Goal: Task Accomplishment & Management: Manage account settings

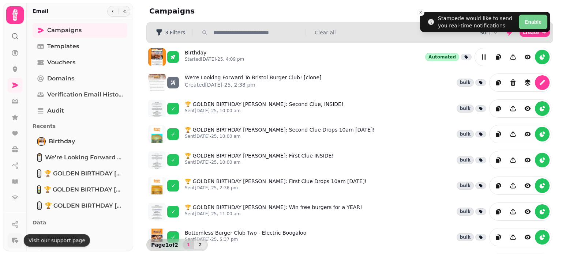
click at [18, 241] on icon "button" at bounding box center [17, 241] width 4 height 3
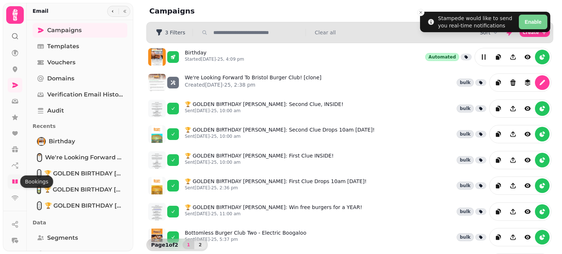
click at [14, 182] on icon at bounding box center [14, 182] width 5 height 4
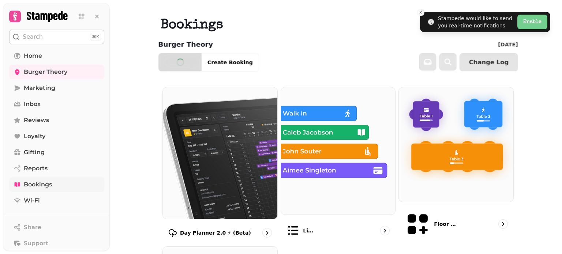
click at [527, 24] on button "Enable" at bounding box center [532, 22] width 30 height 15
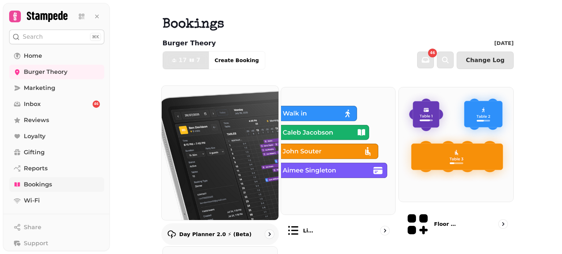
click at [220, 178] on img at bounding box center [220, 153] width 128 height 148
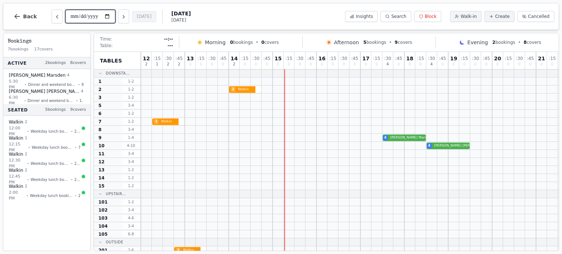
click at [86, 20] on input "**********" at bounding box center [90, 16] width 50 height 13
click at [105, 19] on input "**********" at bounding box center [90, 16] width 50 height 13
type input "**********"
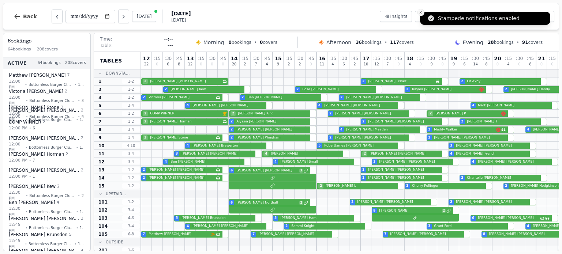
click at [421, 11] on line "Close toast" at bounding box center [420, 12] width 2 height 2
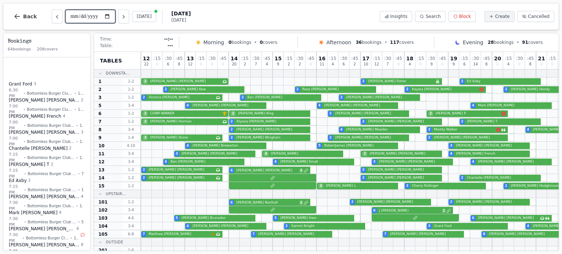
scroll to position [837, 0]
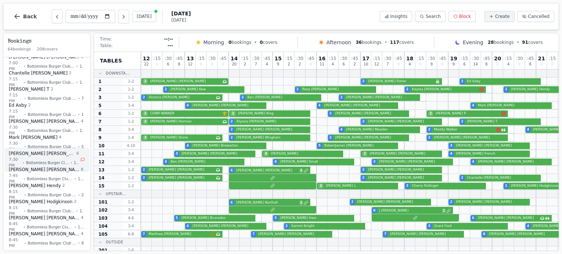
click at [72, 157] on div "7:30 PM • Bottomless Burger Club [DATE] • 103" at bounding box center [44, 163] width 70 height 12
select select "****"
select select "*"
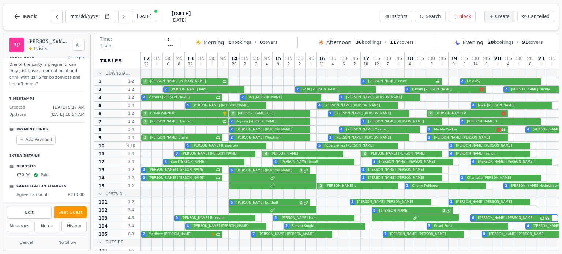
scroll to position [0, 0]
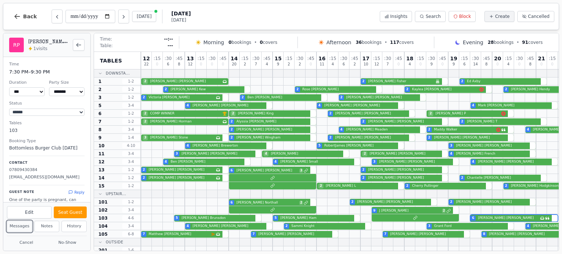
click at [23, 226] on button "Messages" at bounding box center [19, 226] width 25 height 11
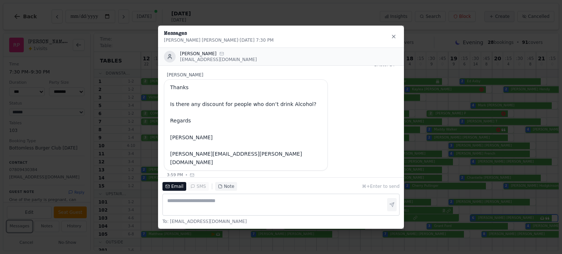
scroll to position [130, 0]
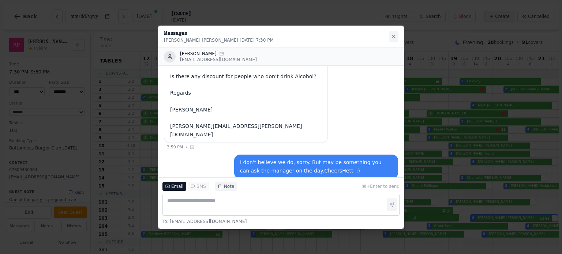
click at [391, 34] on icon at bounding box center [394, 37] width 6 height 6
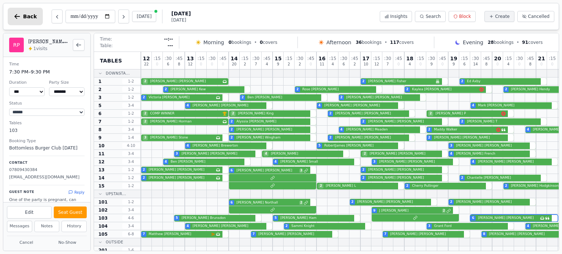
click at [23, 14] on span "Back" at bounding box center [30, 16] width 14 height 5
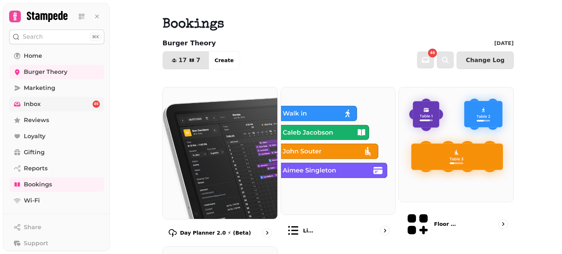
click at [35, 100] on span "Inbox" at bounding box center [32, 104] width 17 height 9
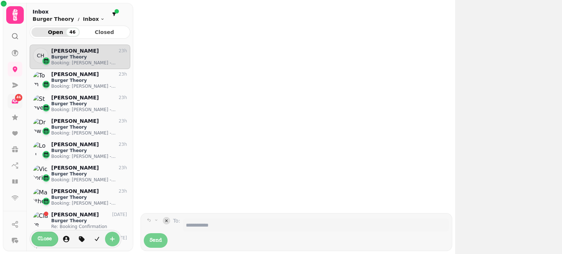
scroll to position [6, 6]
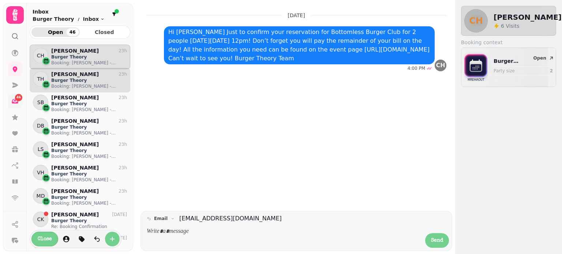
click at [76, 83] on p "Booking: [PERSON_NAME] - [DATE] 12:00 PM" at bounding box center [89, 86] width 76 height 6
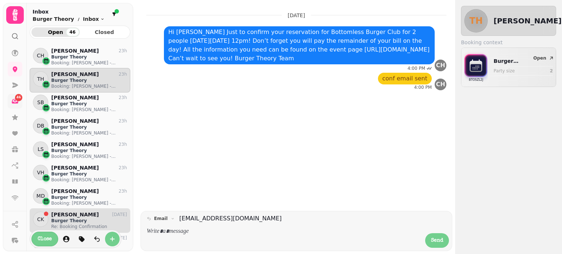
click at [73, 213] on p "[PERSON_NAME]" at bounding box center [75, 215] width 48 height 6
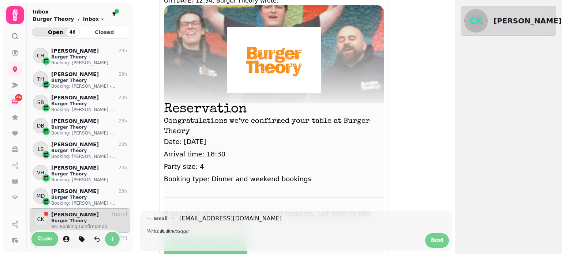
scroll to position [5, 0]
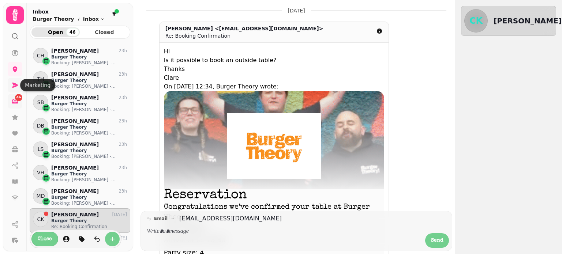
click at [14, 83] on icon at bounding box center [15, 85] width 6 height 5
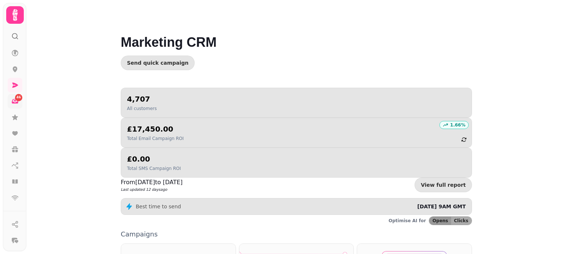
scroll to position [146, 0]
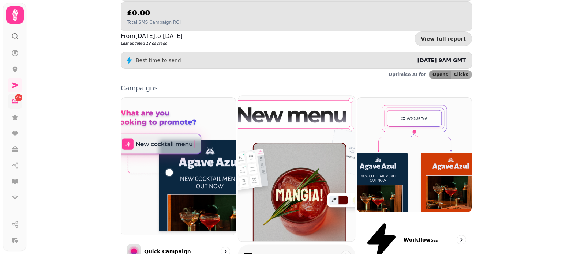
click at [268, 130] on img at bounding box center [296, 169] width 128 height 160
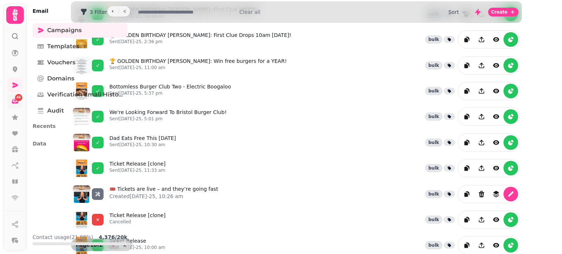
scroll to position [59, 0]
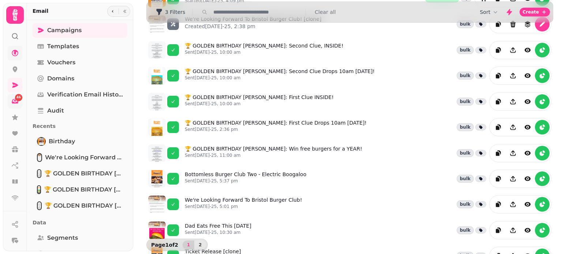
click at [16, 52] on icon at bounding box center [14, 52] width 7 height 7
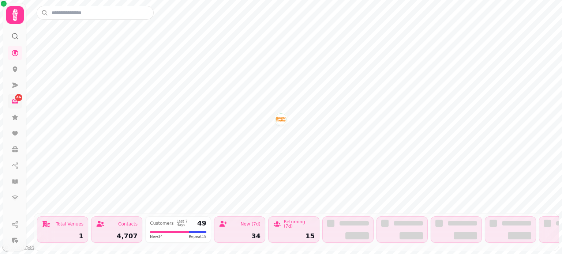
click at [284, 118] on img "Burger Theory" at bounding box center [280, 118] width 11 height 11
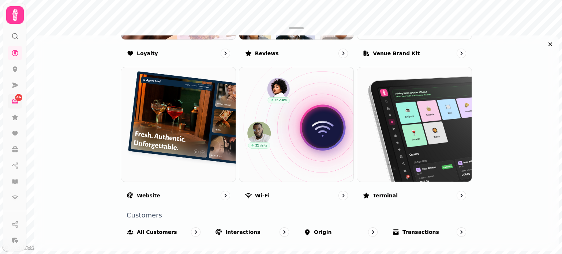
scroll to position [543, 0]
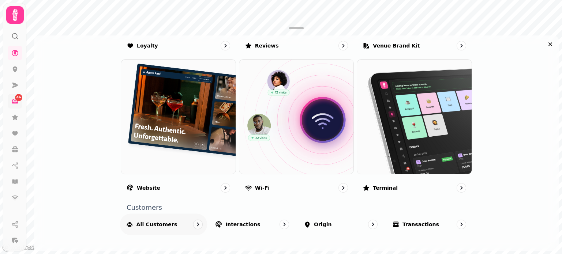
click at [169, 225] on div "All customers" at bounding box center [163, 225] width 87 height 22
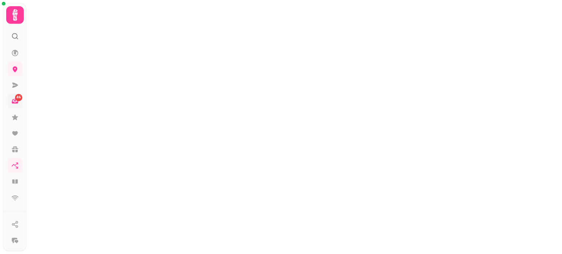
select select "**"
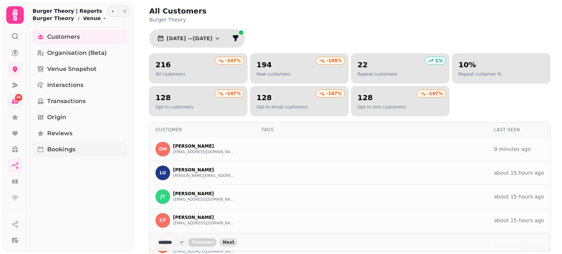
click at [93, 150] on link "Bookings" at bounding box center [80, 149] width 95 height 15
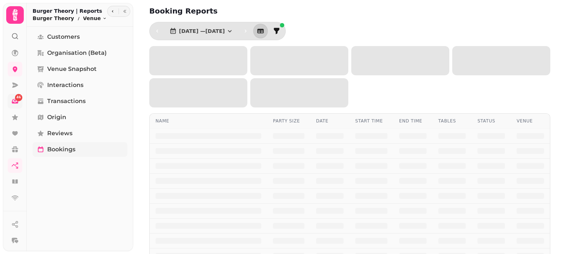
select select "**"
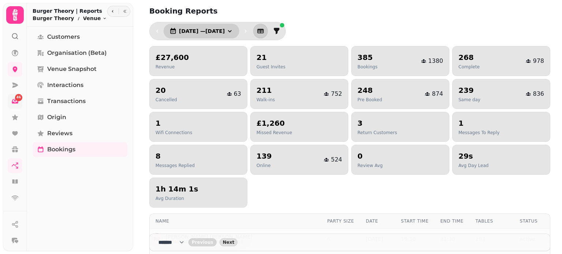
click at [222, 29] on span "[DATE] — [DATE]" at bounding box center [202, 31] width 46 height 5
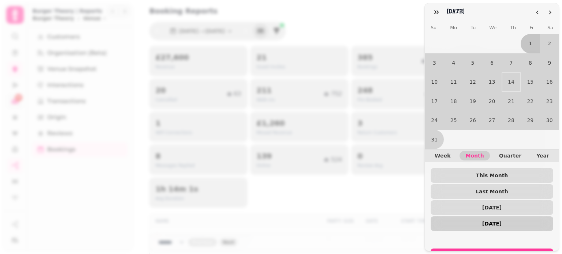
scroll to position [29, 0]
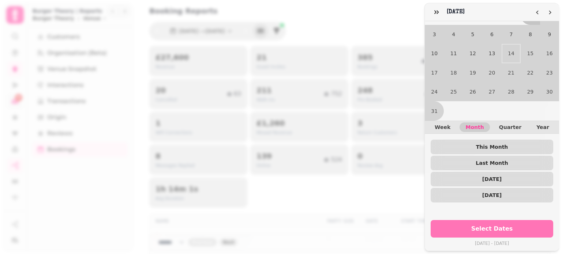
click at [496, 226] on span "Select Dates" at bounding box center [491, 229] width 105 height 6
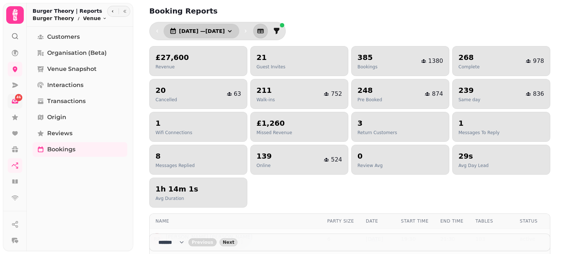
click at [220, 33] on span "[DATE] — [DATE]" at bounding box center [202, 31] width 46 height 5
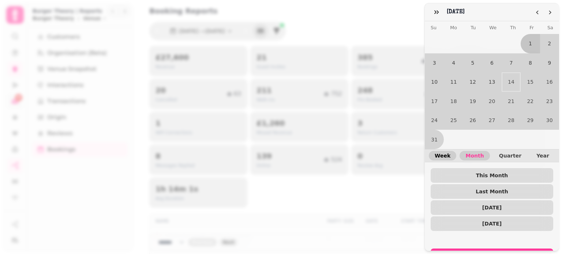
click at [444, 153] on span "Week" at bounding box center [442, 155] width 16 height 5
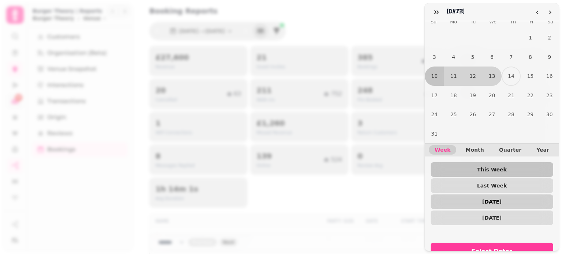
scroll to position [0, 0]
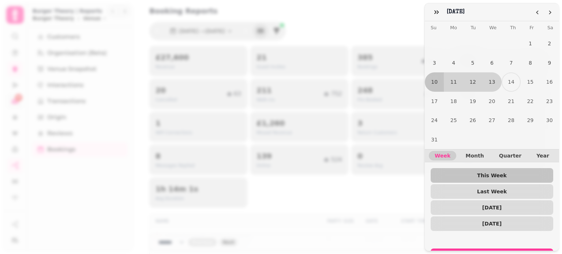
click at [414, 10] on div "August [DATE] Mo Tu We Th Fr Sa 1 2 3 4 5 6 7 8 9 10 11 12 13 14 15 16 17 18 19…" at bounding box center [281, 130] width 562 height 248
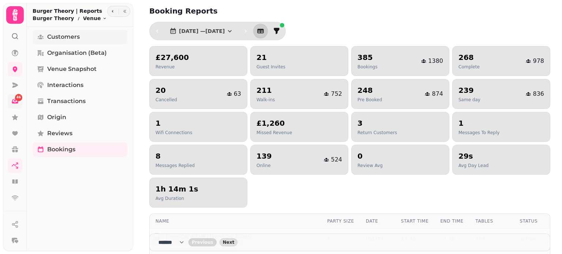
click at [69, 37] on span "Customers" at bounding box center [63, 37] width 33 height 9
select select "**"
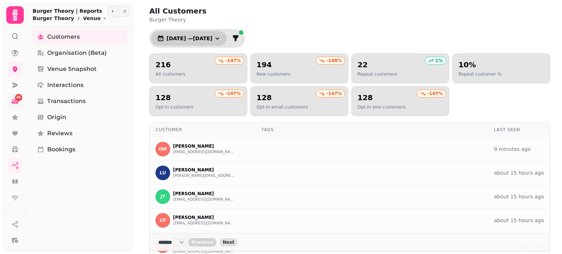
click at [180, 36] on span "[DATE] — [DATE]" at bounding box center [189, 38] width 46 height 5
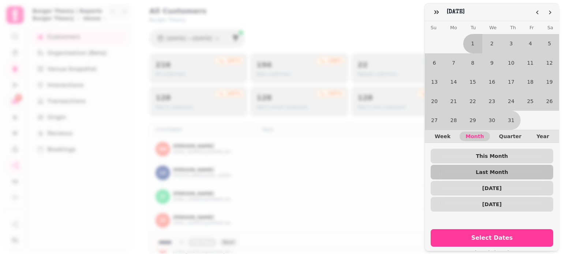
click at [354, 16] on div "July [DATE] Mo Tu We Th Fr Sa 1 2 3 4 5 6 7 8 9 10 11 12 13 14 15 16 17 18 19 2…" at bounding box center [281, 133] width 562 height 242
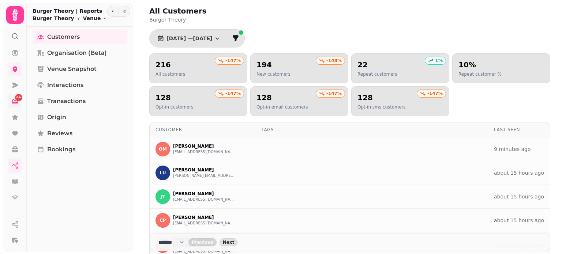
click at [16, 13] on icon at bounding box center [14, 15] width 5 height 12
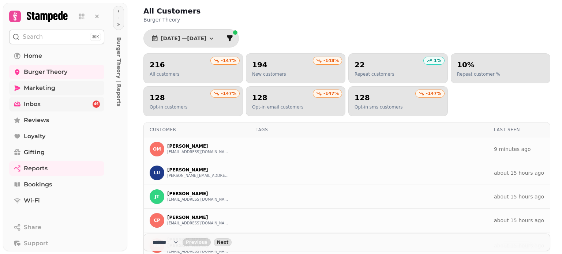
click at [39, 86] on span "Marketing" at bounding box center [39, 88] width 31 height 9
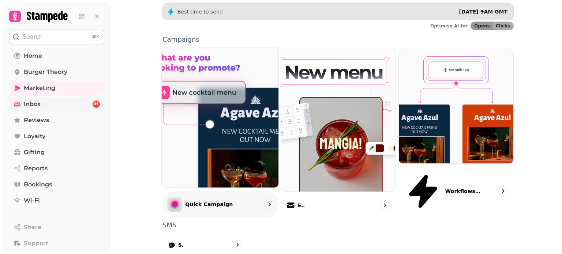
scroll to position [201, 0]
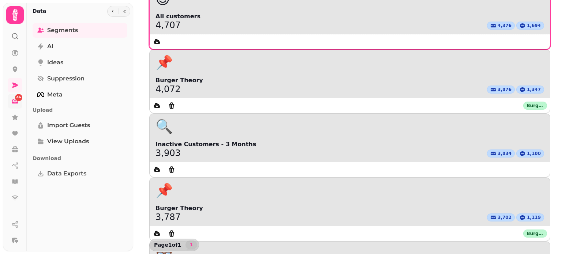
scroll to position [108, 0]
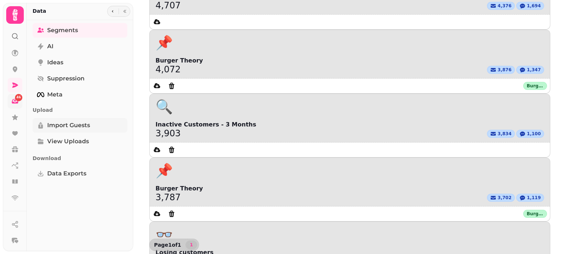
click at [74, 124] on span "Import Guests" at bounding box center [68, 125] width 43 height 9
